Goal: Information Seeking & Learning: Learn about a topic

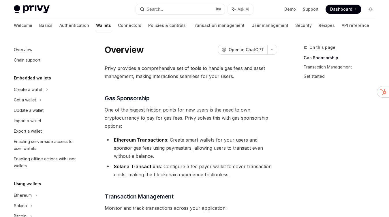
click at [96, 25] on link "Wallets" at bounding box center [103, 25] width 15 height 14
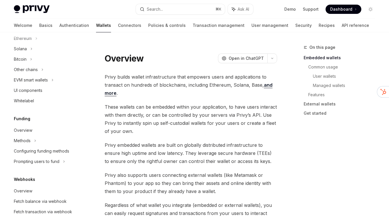
scroll to position [168, 0]
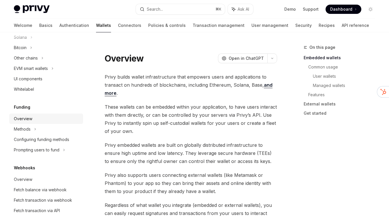
click at [24, 118] on div "Overview" at bounding box center [23, 118] width 18 height 7
type textarea "*"
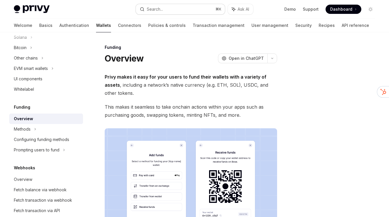
click at [161, 7] on div "Search..." at bounding box center [155, 9] width 16 height 7
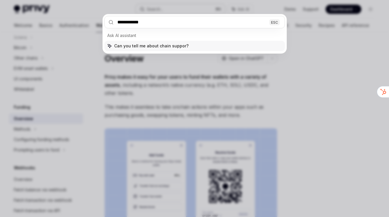
type input "**********"
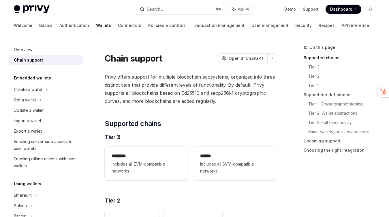
click at [96, 27] on link "Wallets" at bounding box center [103, 25] width 15 height 14
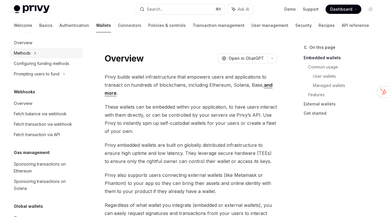
scroll to position [226, 0]
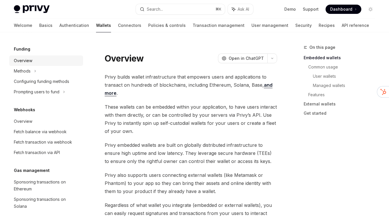
click at [31, 59] on div "Overview" at bounding box center [23, 60] width 18 height 7
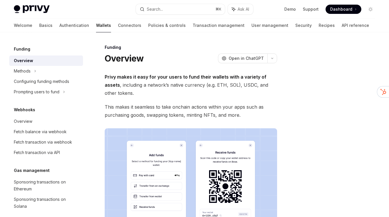
type textarea "*"
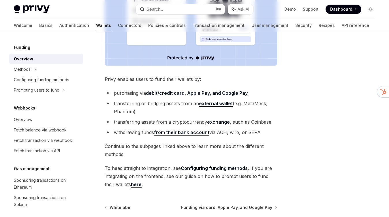
scroll to position [196, 0]
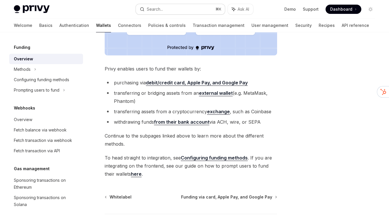
click at [157, 10] on div "Search..." at bounding box center [155, 9] width 16 height 7
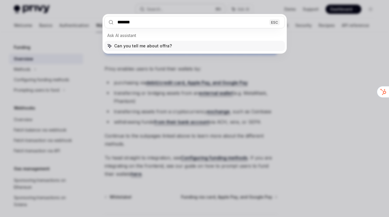
type input "********"
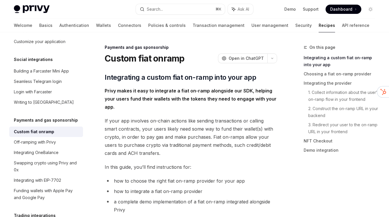
click at [84, 27] on div "Welcome Basics Authentication Wallets Connectors Policies & controls Transactio…" at bounding box center [192, 25] width 356 height 14
click at [96, 27] on link "Wallets" at bounding box center [103, 25] width 15 height 14
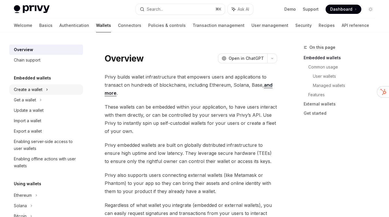
click at [36, 90] on div "Create a wallet" at bounding box center [28, 89] width 29 height 7
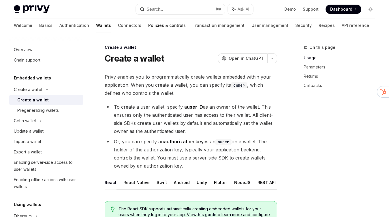
click at [148, 26] on link "Policies & controls" at bounding box center [166, 25] width 37 height 14
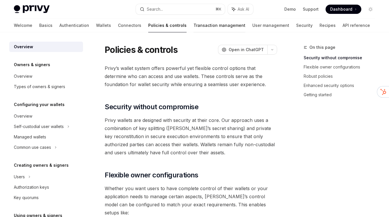
click at [193, 25] on link "Transaction management" at bounding box center [219, 25] width 52 height 14
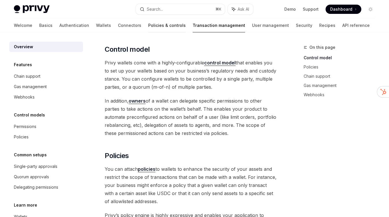
click at [148, 27] on link "Policies & controls" at bounding box center [166, 25] width 37 height 14
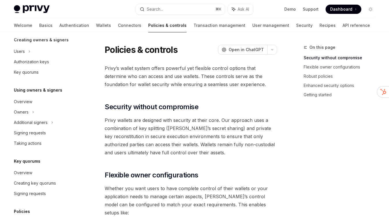
scroll to position [158, 0]
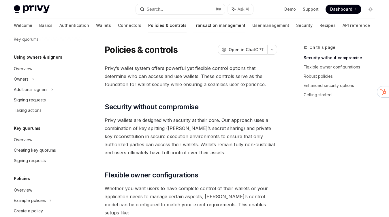
click at [193, 29] on link "Transaction management" at bounding box center [219, 25] width 52 height 14
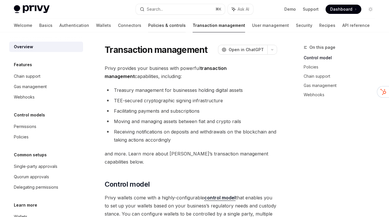
click at [148, 25] on link "Policies & controls" at bounding box center [166, 25] width 37 height 14
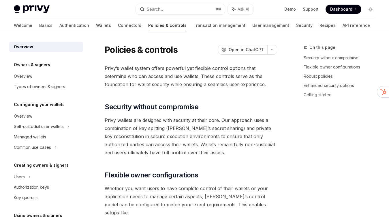
type textarea "*"
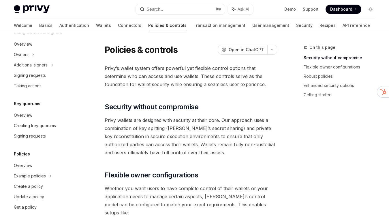
scroll to position [179, 0]
